Goal: Information Seeking & Learning: Learn about a topic

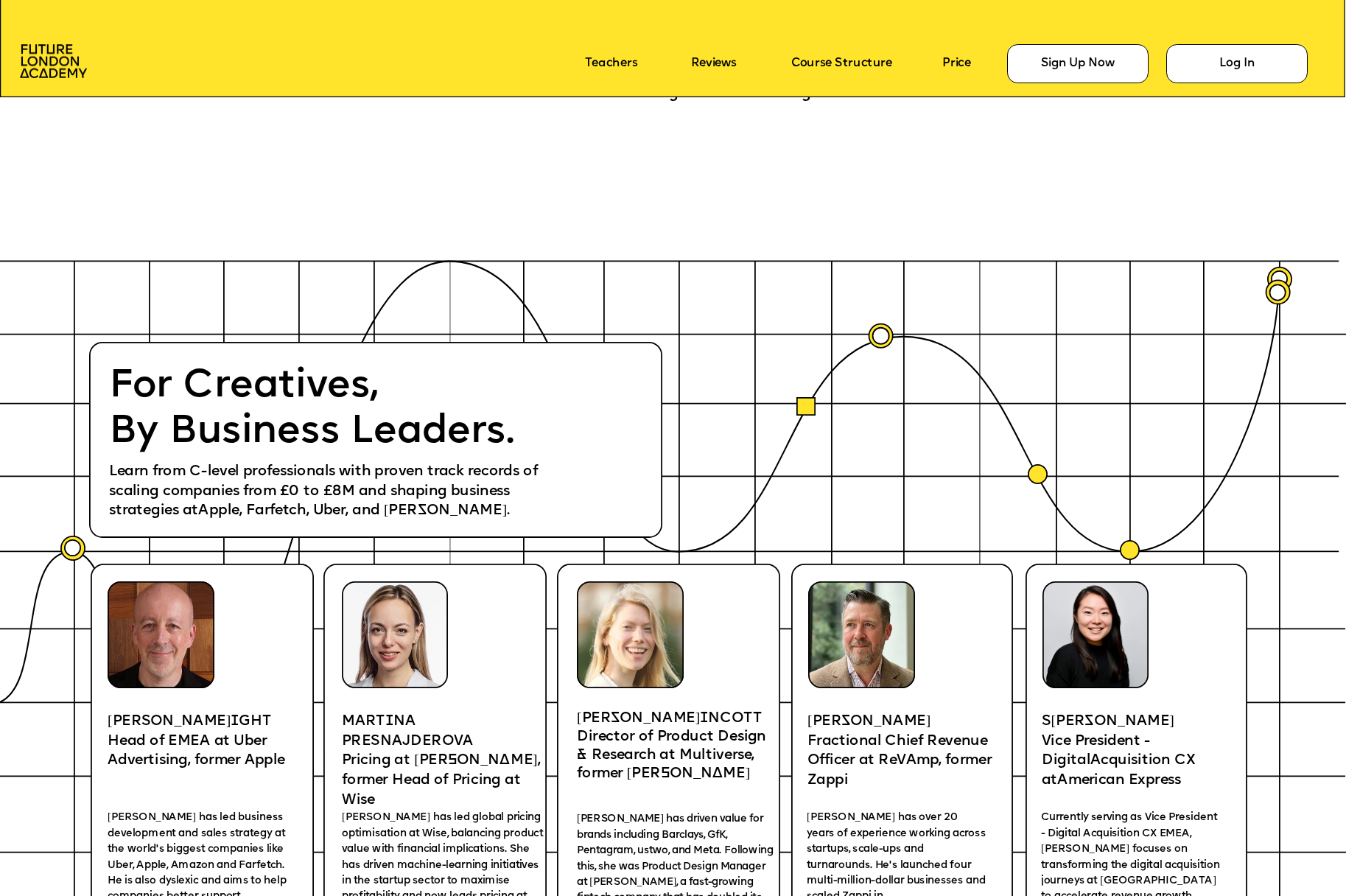
scroll to position [2873, 0]
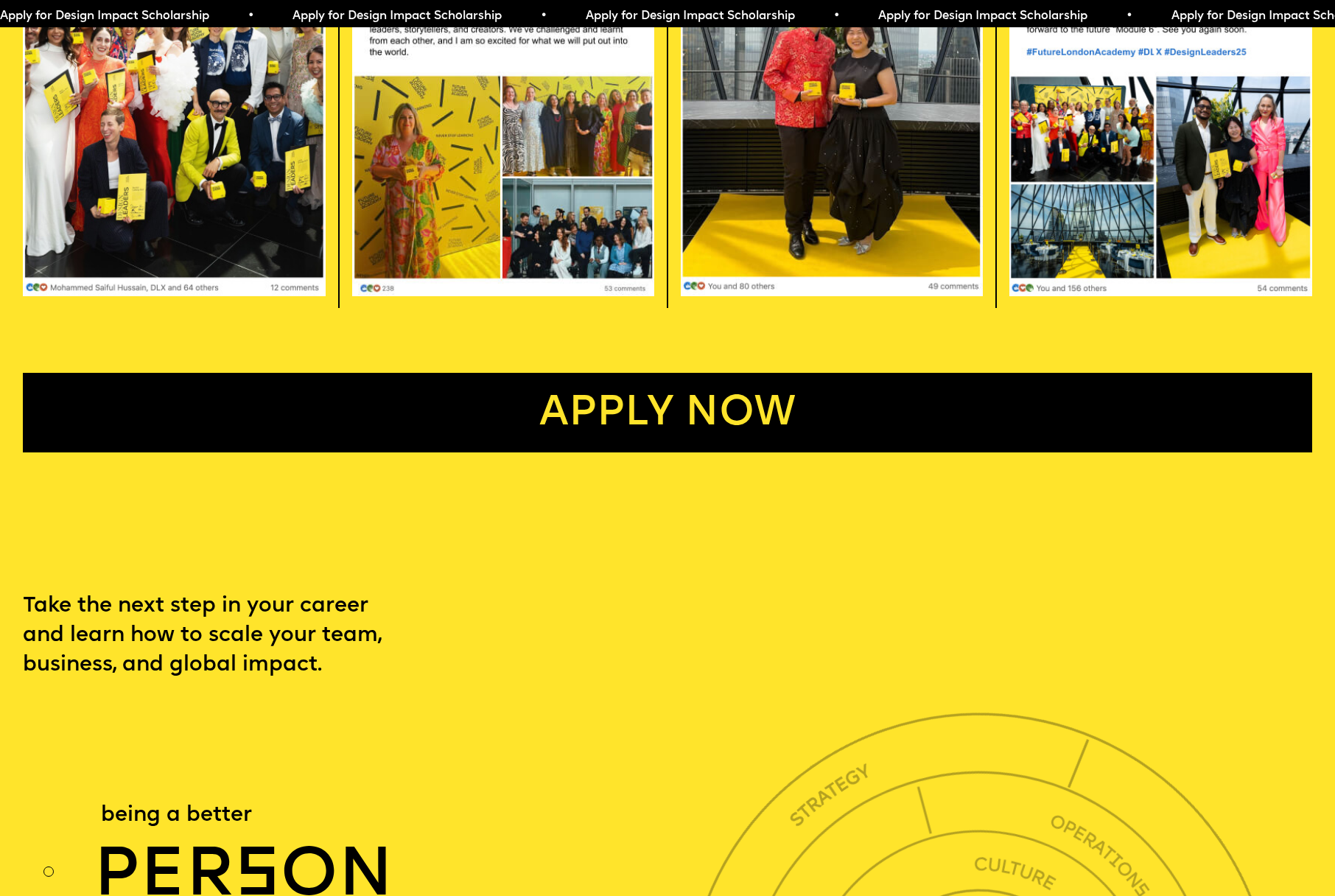
scroll to position [3980, 0]
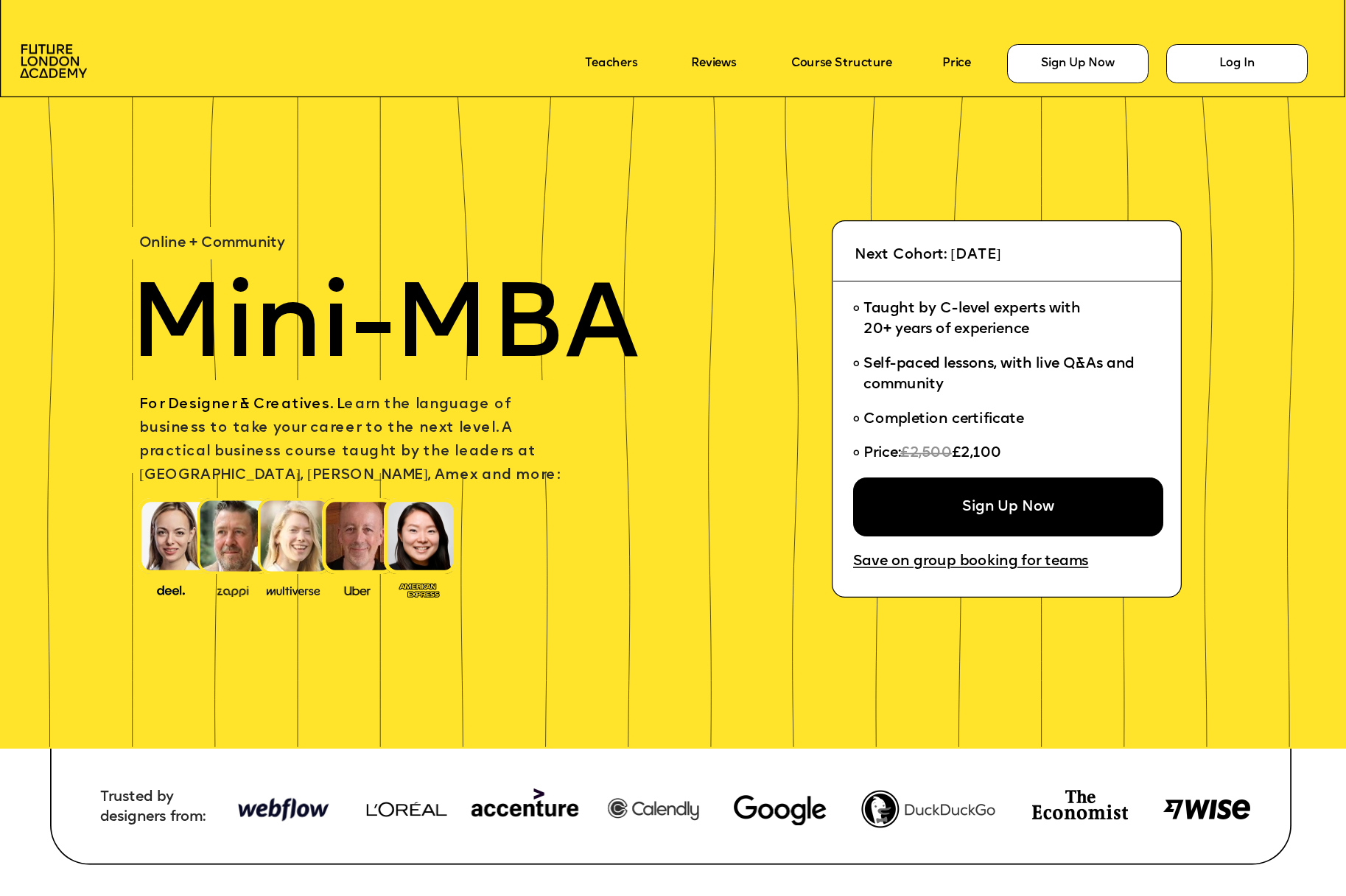
scroll to position [8420, 0]
